Goal: Task Accomplishment & Management: Use online tool/utility

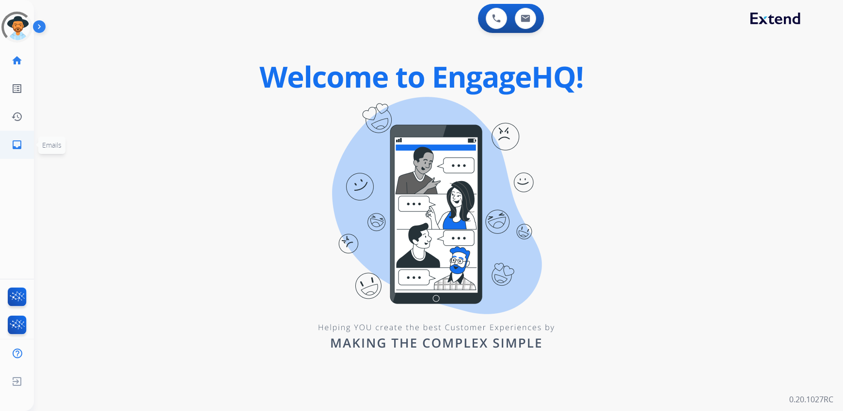
click at [14, 146] on mat-icon "inbox" at bounding box center [17, 145] width 12 height 12
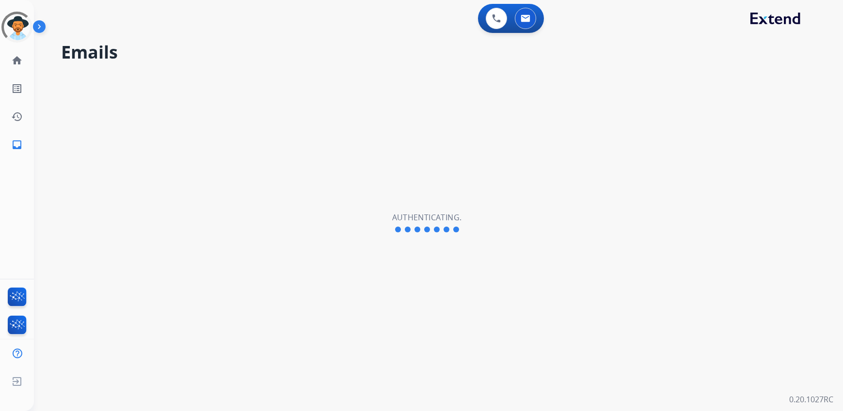
select select "**********"
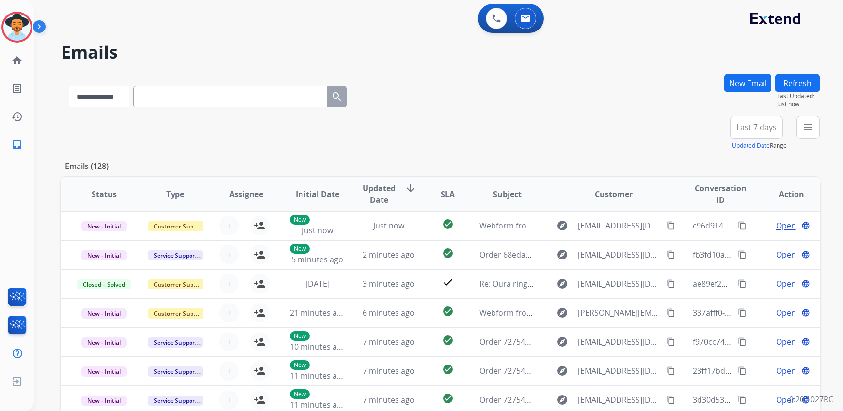
click at [113, 105] on select "**********" at bounding box center [99, 97] width 61 height 22
click at [129, 105] on select "**********" at bounding box center [99, 97] width 61 height 22
click at [129, 98] on select "**********" at bounding box center [99, 97] width 61 height 22
click at [42, 29] on img at bounding box center [41, 28] width 16 height 18
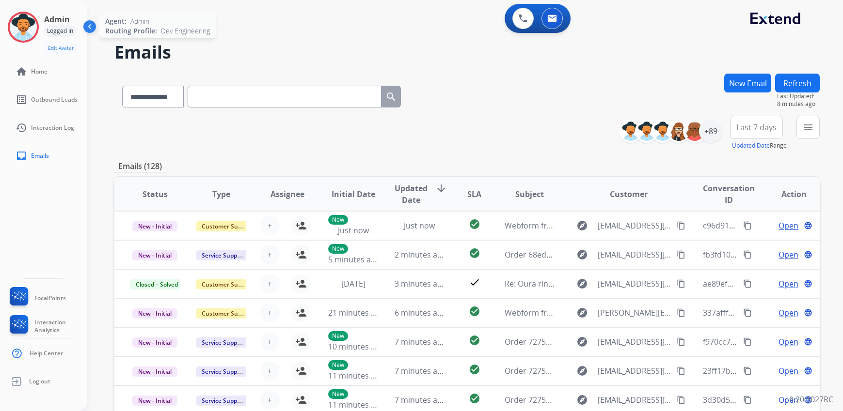
click at [26, 29] on img at bounding box center [23, 27] width 27 height 27
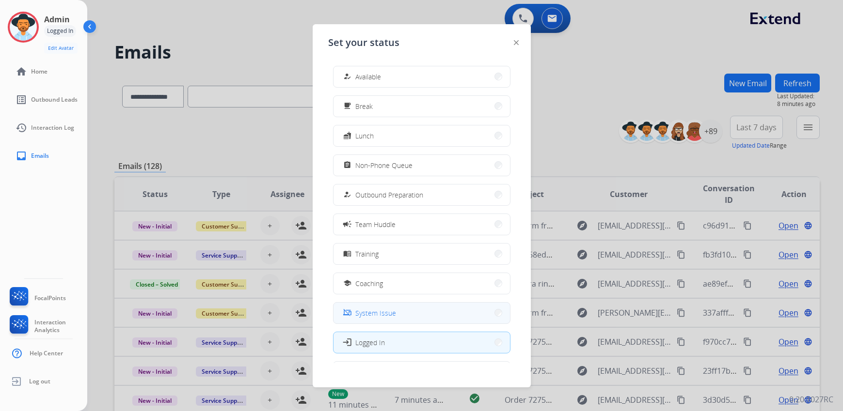
click at [401, 311] on button "phonelink_off System Issue" at bounding box center [421, 313] width 176 height 21
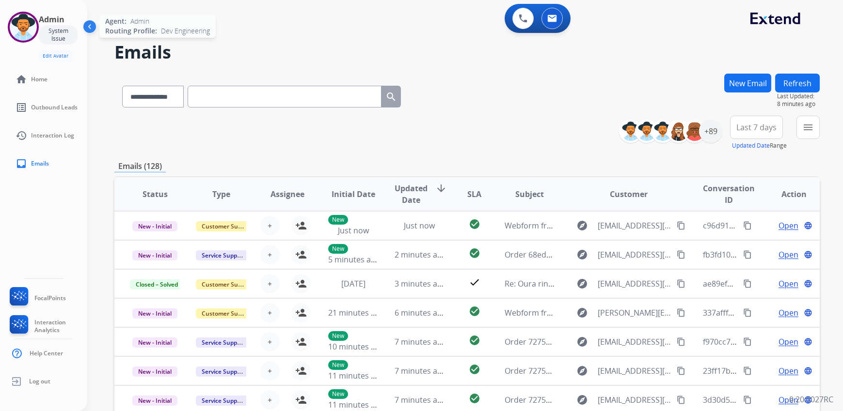
click at [28, 26] on img at bounding box center [23, 27] width 27 height 27
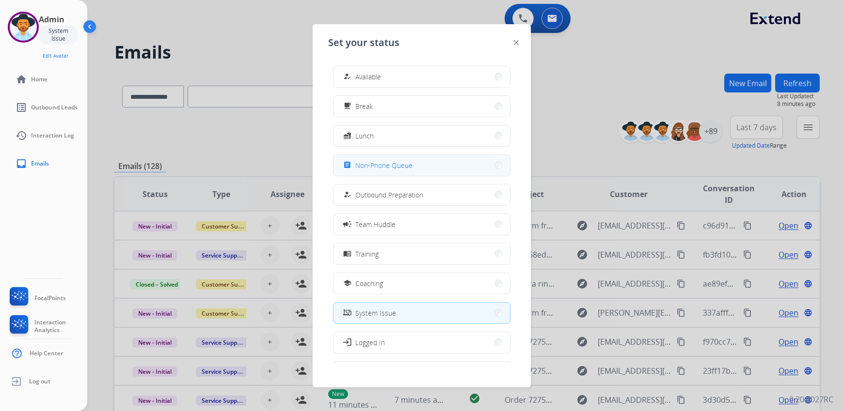
click at [406, 167] on span "Non-Phone Queue" at bounding box center [383, 165] width 57 height 10
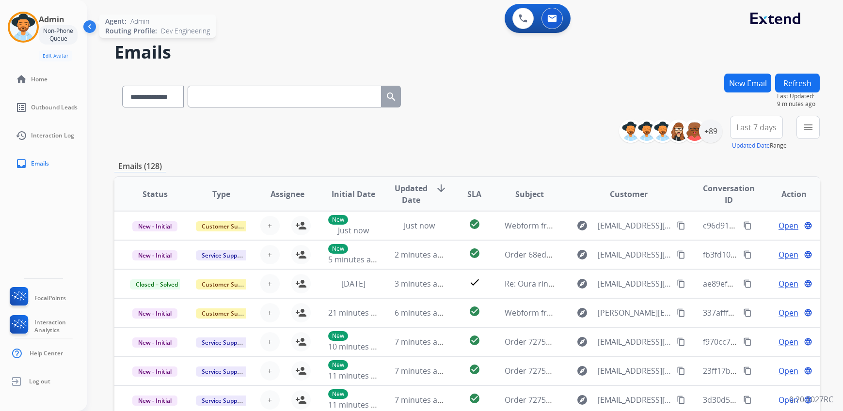
click at [29, 36] on img at bounding box center [23, 27] width 27 height 27
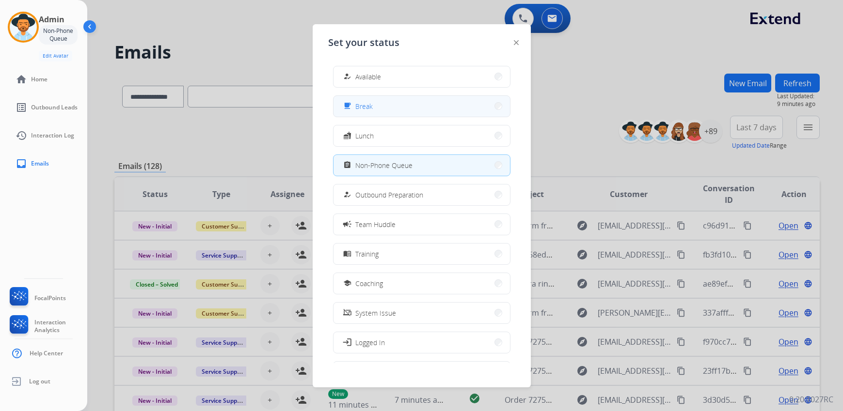
click at [412, 107] on button "free_breakfast Break" at bounding box center [421, 106] width 176 height 21
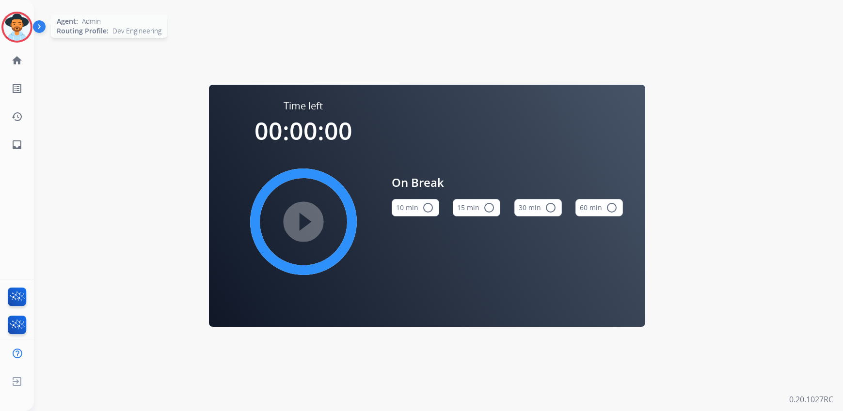
click at [13, 22] on img at bounding box center [16, 27] width 27 height 27
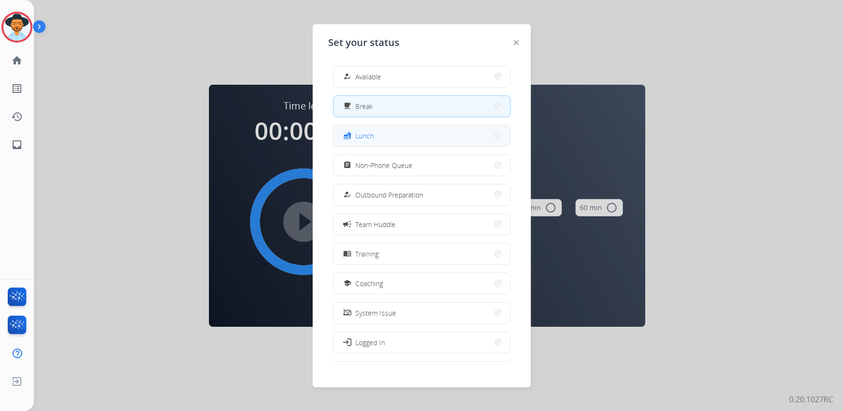
click at [372, 134] on span "Lunch" at bounding box center [364, 136] width 18 height 10
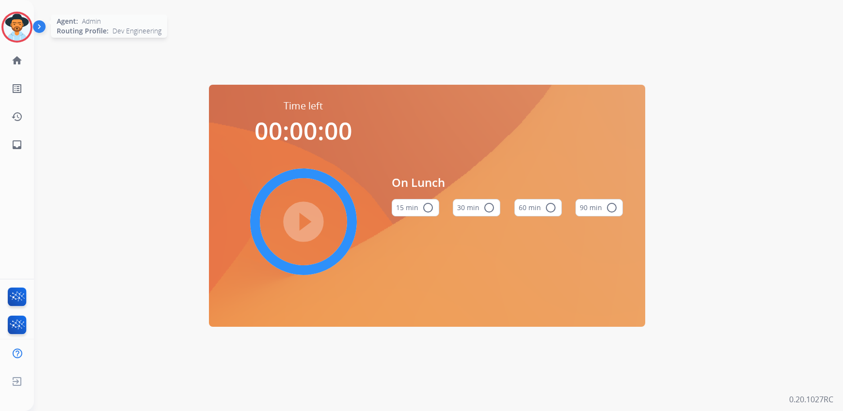
click at [15, 31] on img at bounding box center [16, 27] width 27 height 27
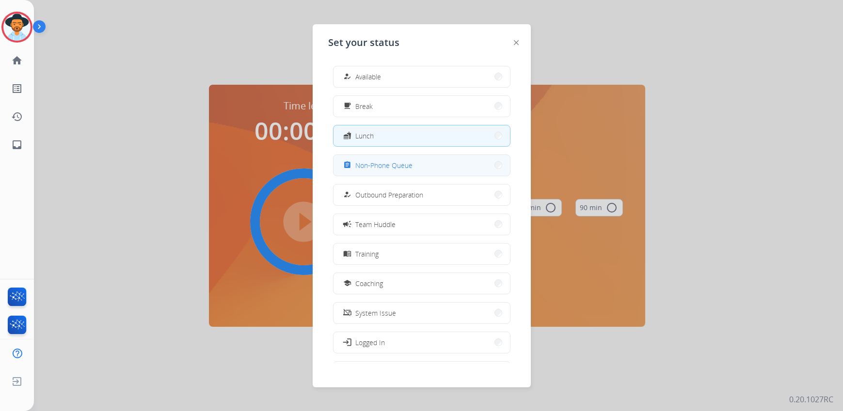
click at [419, 170] on button "assignment Non-Phone Queue" at bounding box center [421, 165] width 176 height 21
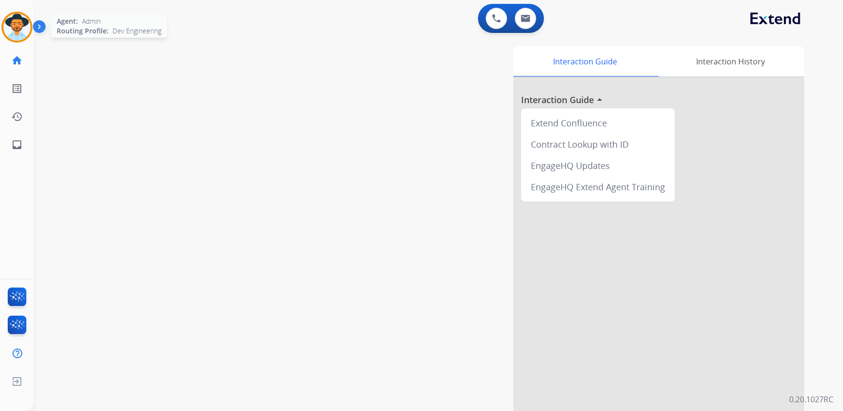
click at [20, 29] on img at bounding box center [16, 27] width 27 height 27
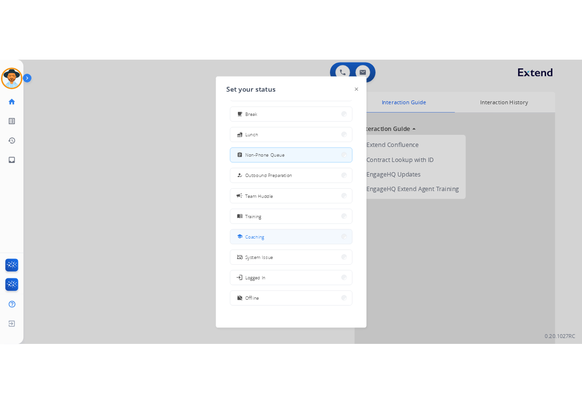
scroll to position [32, 0]
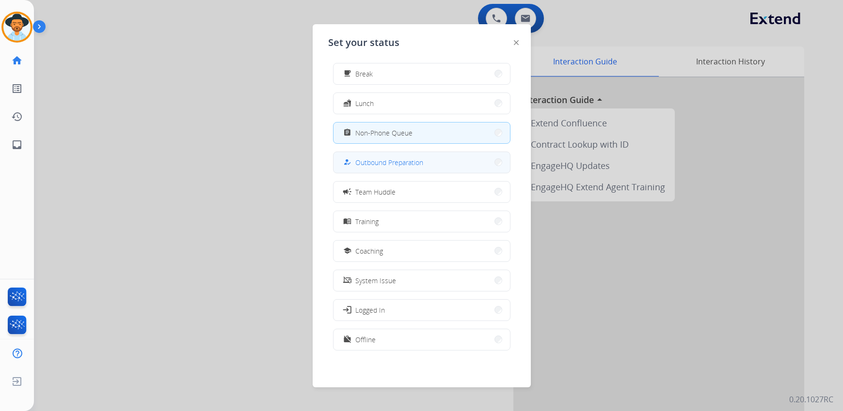
click at [393, 164] on span "Outbound Preparation" at bounding box center [389, 162] width 68 height 10
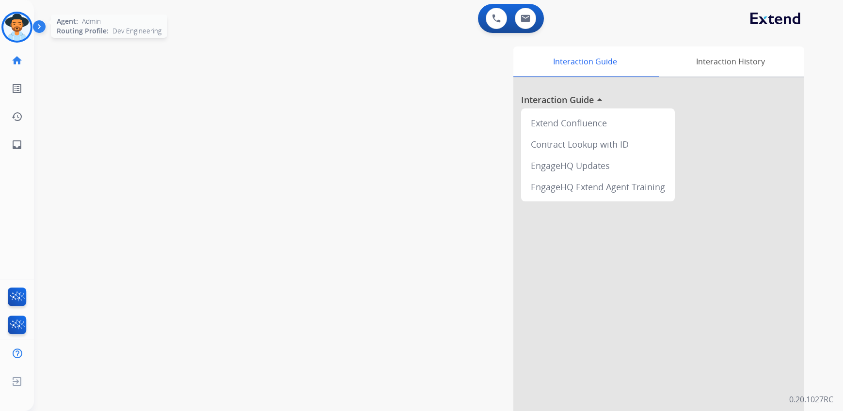
click at [13, 33] on img at bounding box center [16, 27] width 27 height 27
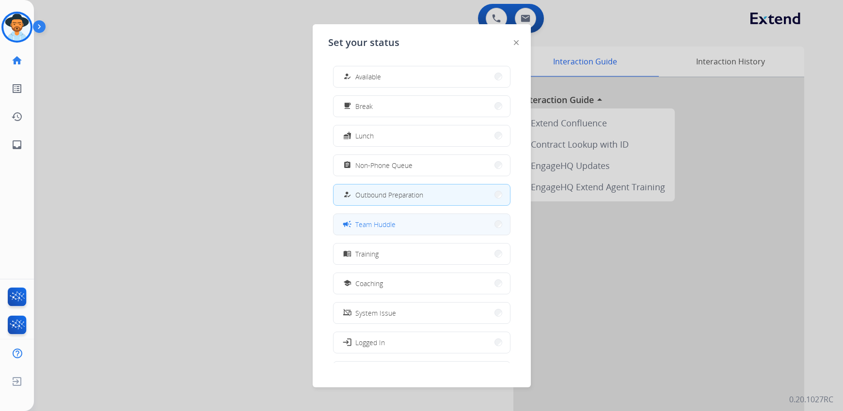
click at [401, 222] on button "campaign Team Huddle" at bounding box center [421, 224] width 176 height 21
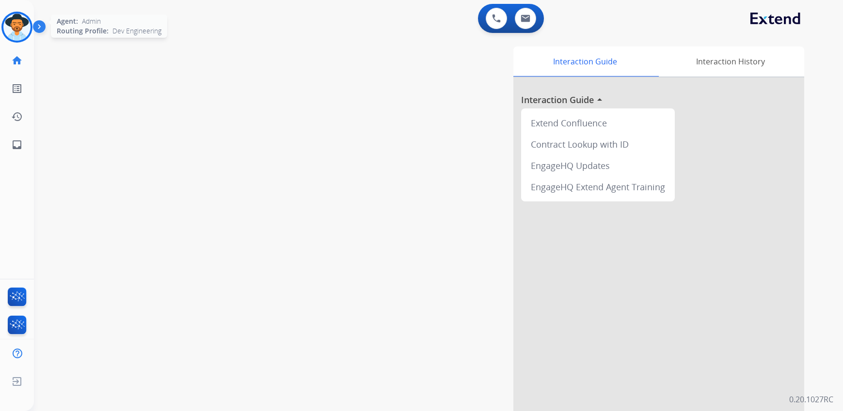
click at [18, 34] on img at bounding box center [16, 27] width 27 height 27
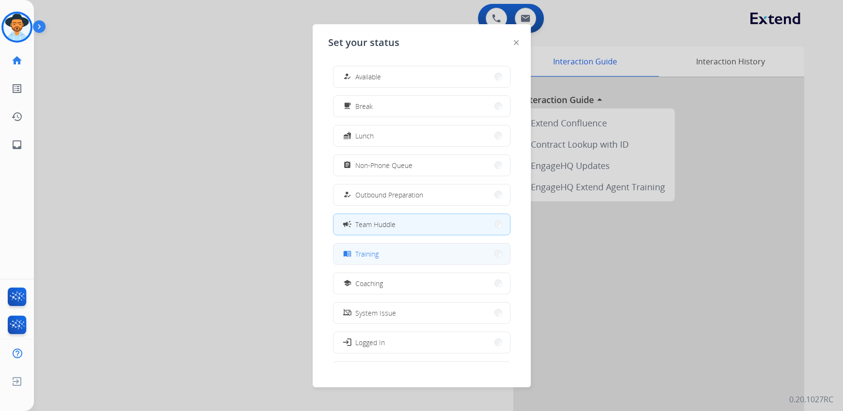
drag, startPoint x: 393, startPoint y: 253, endPoint x: 281, endPoint y: 214, distance: 119.2
click at [393, 254] on button "menu_book Training" at bounding box center [421, 254] width 176 height 21
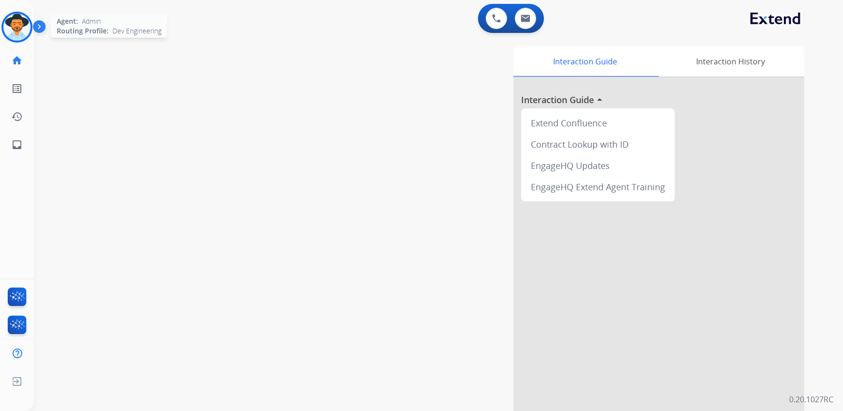
click at [13, 30] on img at bounding box center [16, 27] width 27 height 27
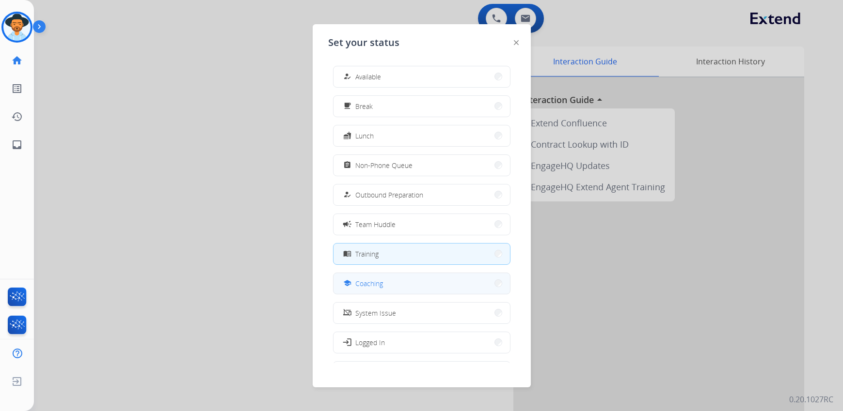
click at [394, 290] on button "school Coaching" at bounding box center [421, 283] width 176 height 21
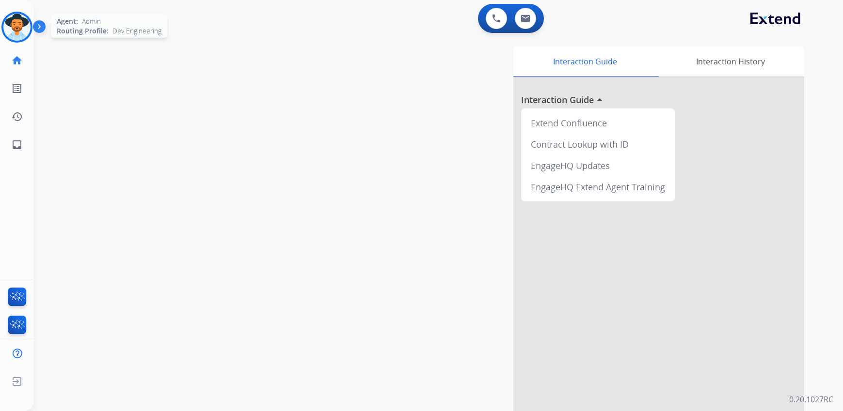
click at [18, 26] on img at bounding box center [16, 27] width 27 height 27
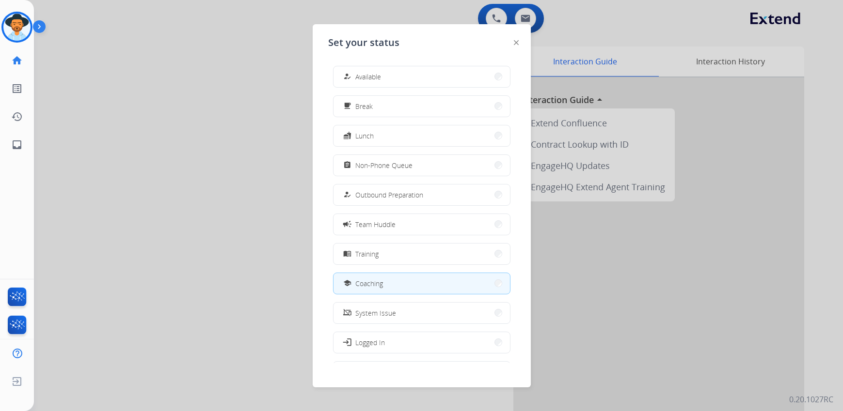
click at [192, 176] on div at bounding box center [421, 205] width 843 height 411
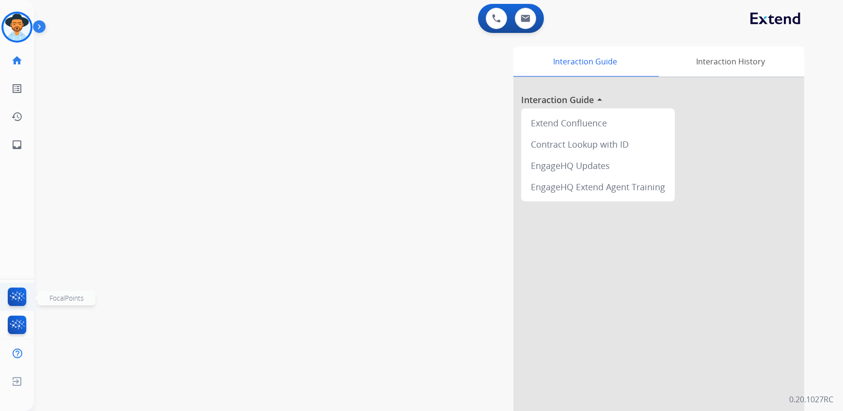
click at [19, 295] on img at bounding box center [17, 299] width 23 height 22
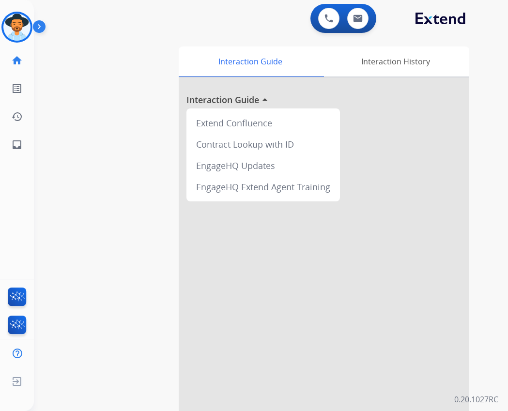
click at [37, 24] on img at bounding box center [41, 28] width 16 height 18
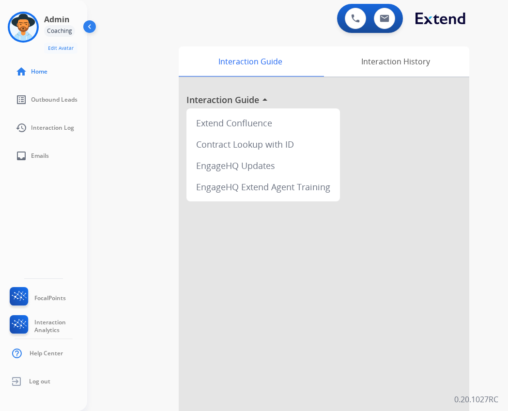
click at [102, 91] on div "swap_horiz Break voice bridge close_fullscreen Connect 3-Way Call merge_type Se…" at bounding box center [286, 237] width 398 height 404
click at [24, 21] on img at bounding box center [23, 27] width 27 height 27
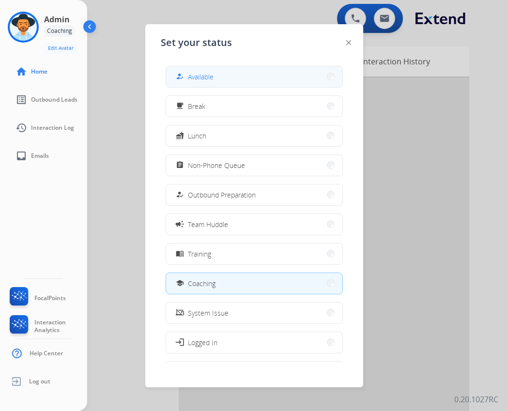
click at [220, 81] on button "how_to_reg Available" at bounding box center [254, 76] width 176 height 21
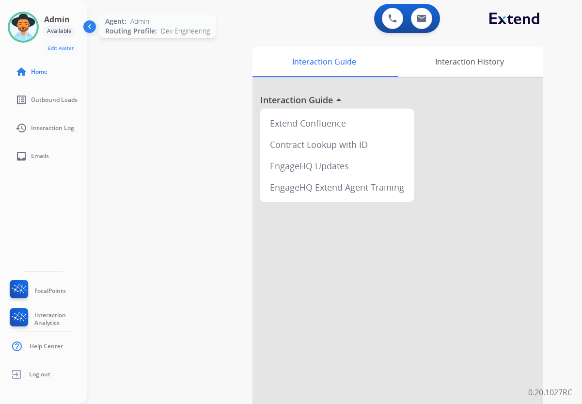
click at [24, 25] on img at bounding box center [23, 27] width 27 height 27
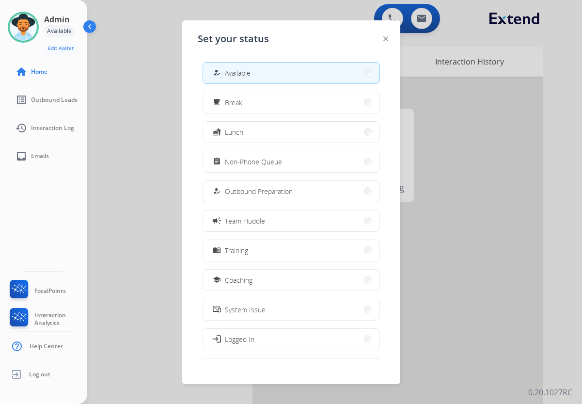
drag, startPoint x: 139, startPoint y: 118, endPoint x: 199, endPoint y: 82, distance: 69.6
click at [139, 117] on div at bounding box center [291, 202] width 582 height 404
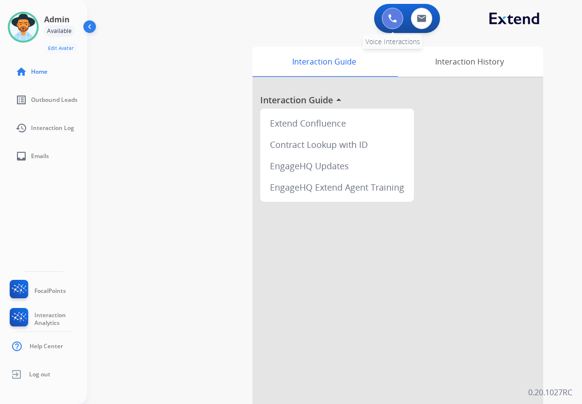
click at [398, 19] on button at bounding box center [392, 18] width 21 height 21
click at [390, 21] on img at bounding box center [392, 18] width 9 height 9
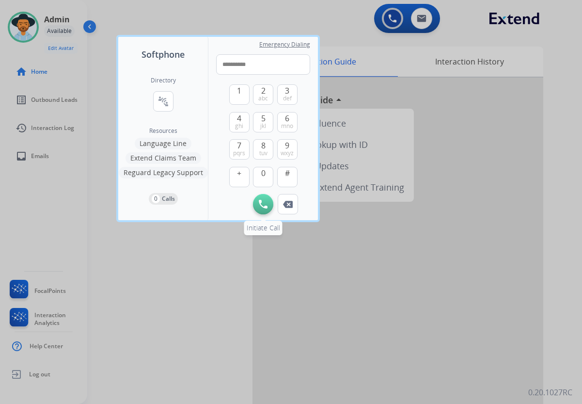
type input "**********"
click at [260, 200] on img at bounding box center [263, 204] width 9 height 9
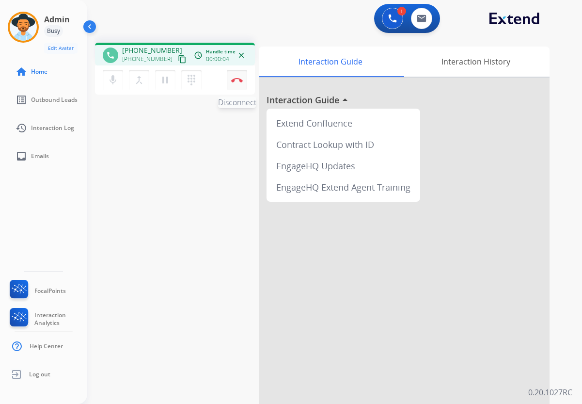
click at [239, 80] on img at bounding box center [237, 80] width 12 height 5
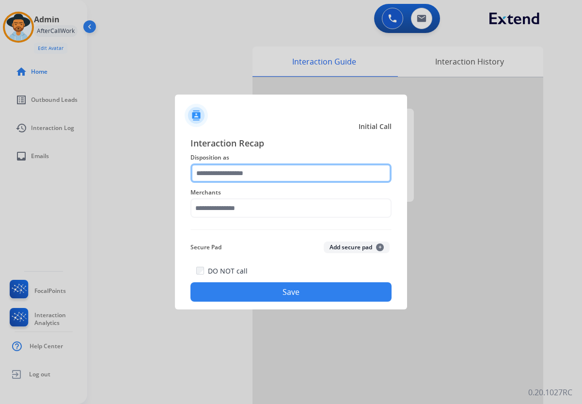
click at [298, 171] on input "text" at bounding box center [290, 172] width 201 height 19
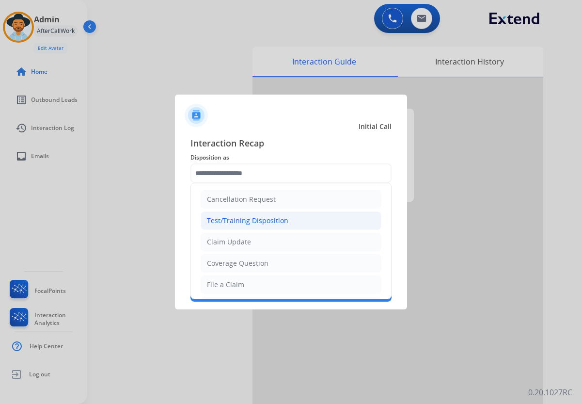
click at [257, 221] on div "Test/Training Disposition" at bounding box center [247, 221] width 81 height 10
type input "**********"
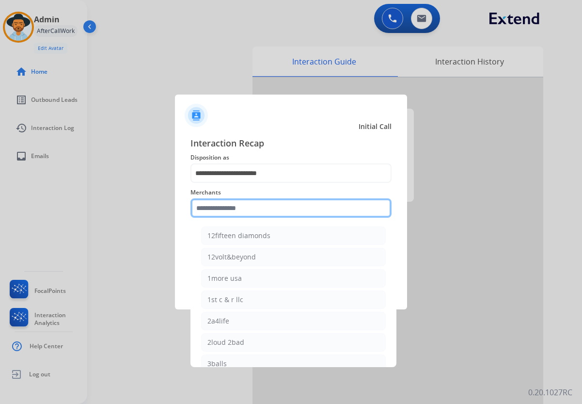
click at [237, 210] on input "text" at bounding box center [290, 207] width 201 height 19
type input "*"
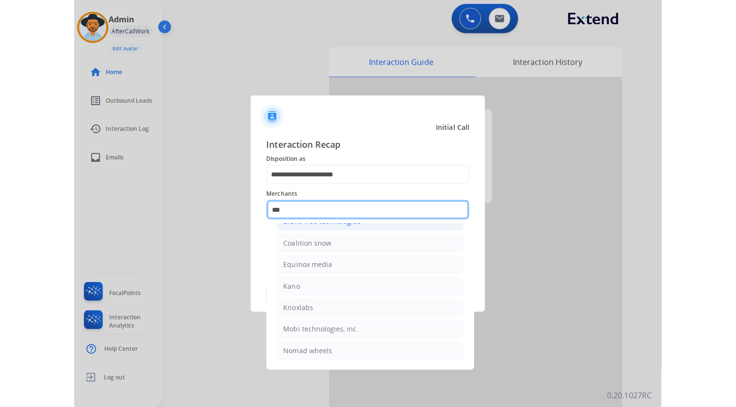
scroll to position [0, 0]
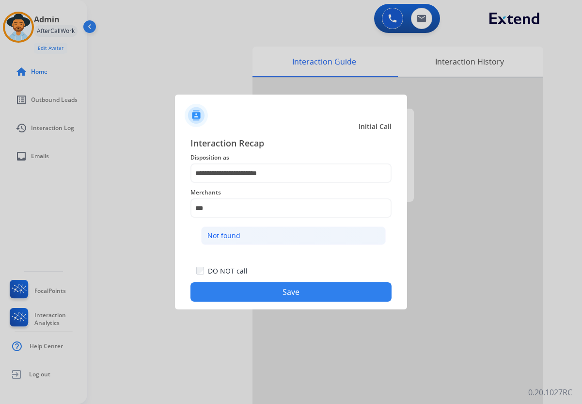
click at [226, 241] on li "Not found" at bounding box center [293, 235] width 185 height 18
type input "*********"
click at [297, 295] on button "Save" at bounding box center [290, 291] width 201 height 19
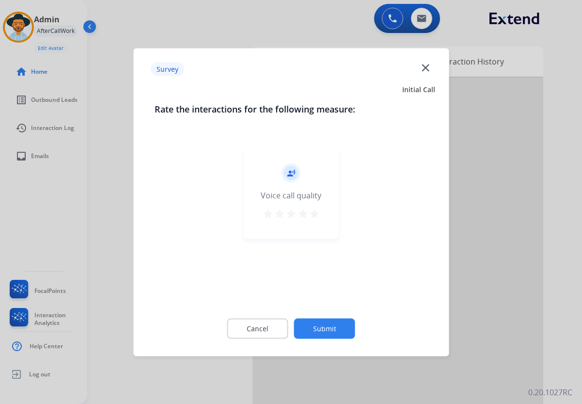
click at [427, 68] on mat-icon "close" at bounding box center [425, 67] width 13 height 13
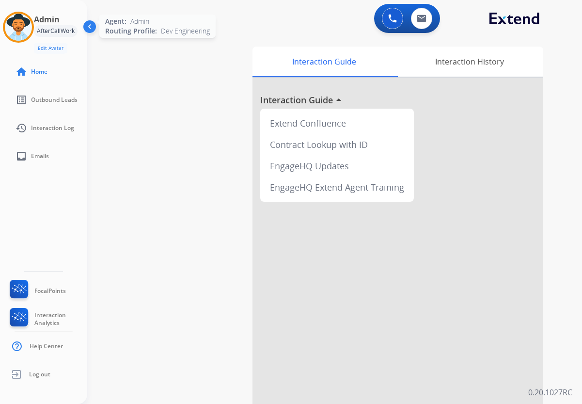
click at [22, 23] on img at bounding box center [18, 27] width 27 height 27
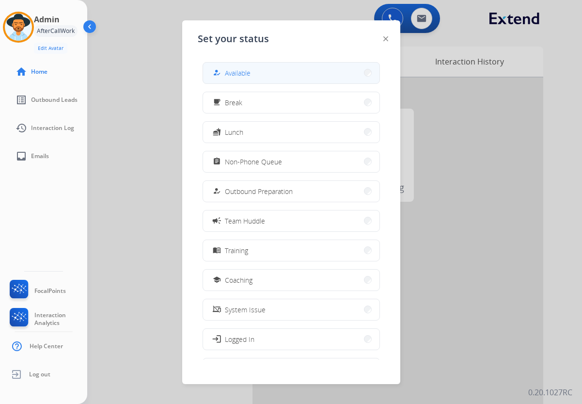
click at [258, 74] on button "how_to_reg Available" at bounding box center [291, 73] width 176 height 21
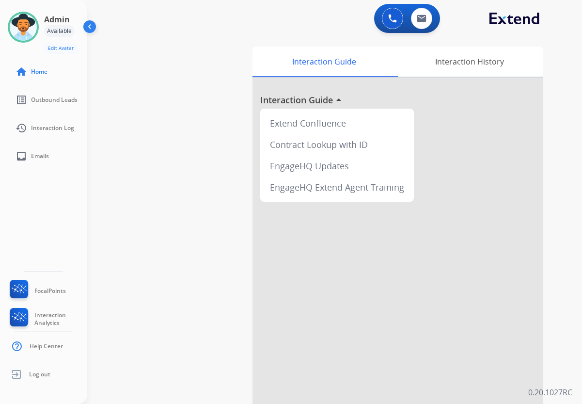
click at [152, 86] on div "swap_horiz Break voice bridge close_fullscreen Connect 3-Way Call merge_type Se…" at bounding box center [322, 237] width 471 height 404
